Goal: Task Accomplishment & Management: Use online tool/utility

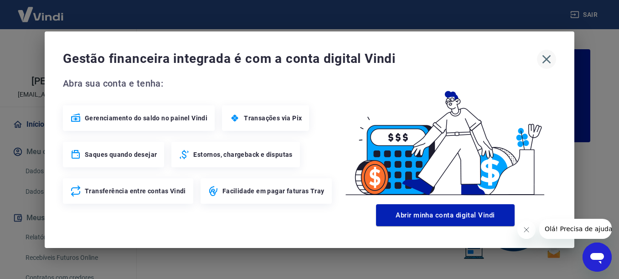
click at [544, 60] on icon "button" at bounding box center [546, 59] width 15 height 15
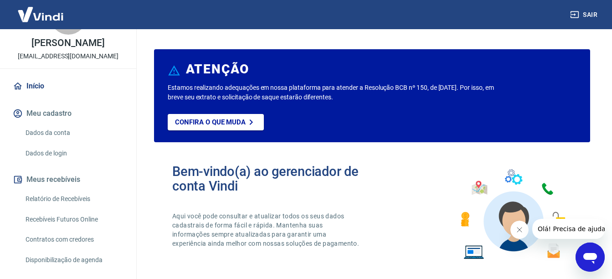
scroll to position [83, 0]
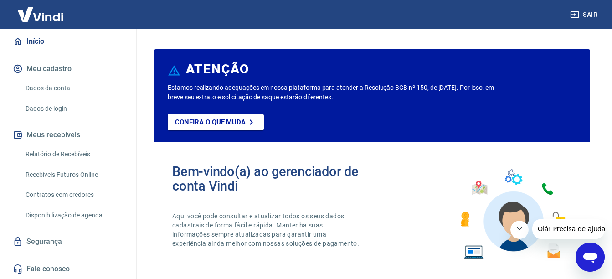
click at [70, 176] on link "Recebíveis Futuros Online" at bounding box center [73, 174] width 103 height 19
